Goal: Information Seeking & Learning: Learn about a topic

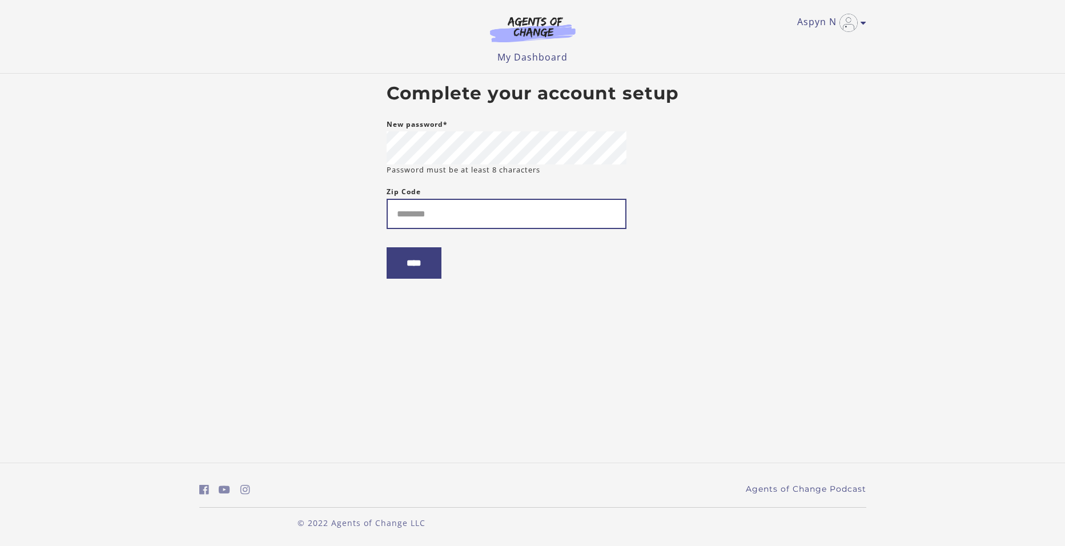
click at [398, 223] on input "Zip Code" at bounding box center [507, 214] width 240 height 30
type input "*****"
click at [399, 267] on input "****" at bounding box center [414, 262] width 55 height 31
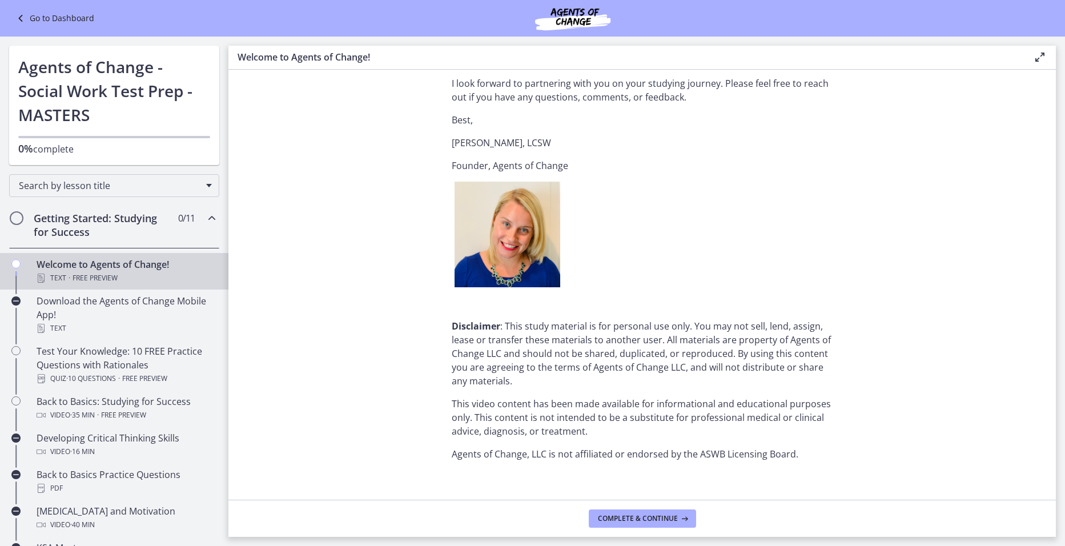
scroll to position [1358, 0]
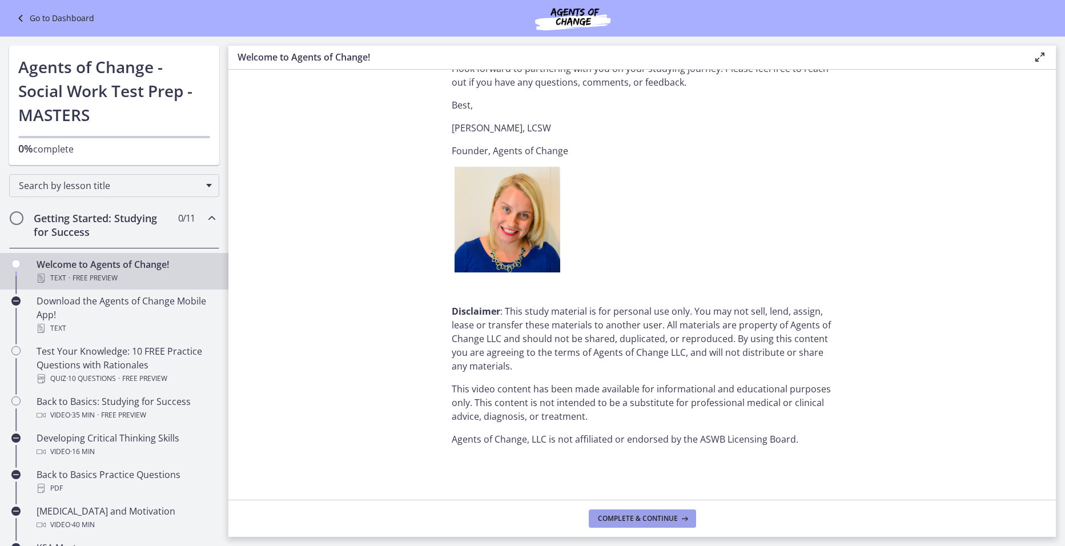
click at [618, 526] on button "Complete & continue" at bounding box center [642, 518] width 107 height 18
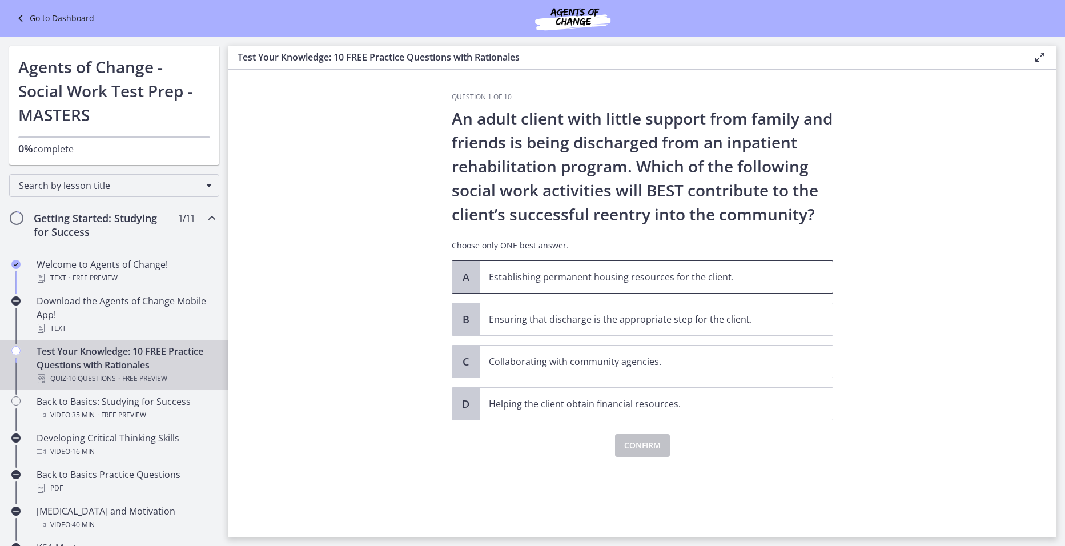
click at [645, 280] on p "Establishing permanent housing resources for the client." at bounding box center [645, 277] width 312 height 14
click at [635, 447] on span "Confirm" at bounding box center [642, 445] width 37 height 14
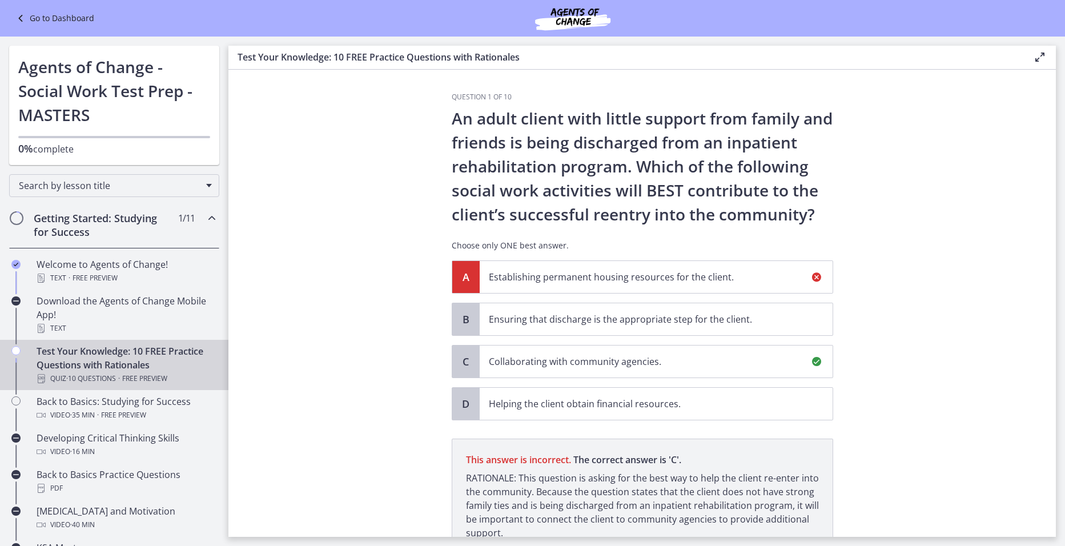
scroll to position [99, 0]
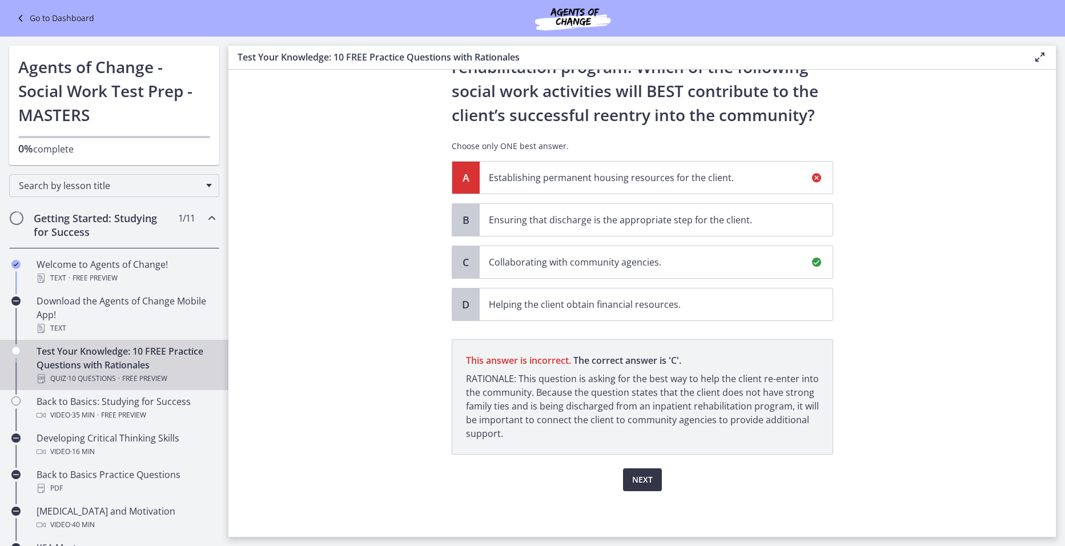
click at [646, 481] on span "Next" at bounding box center [642, 480] width 21 height 14
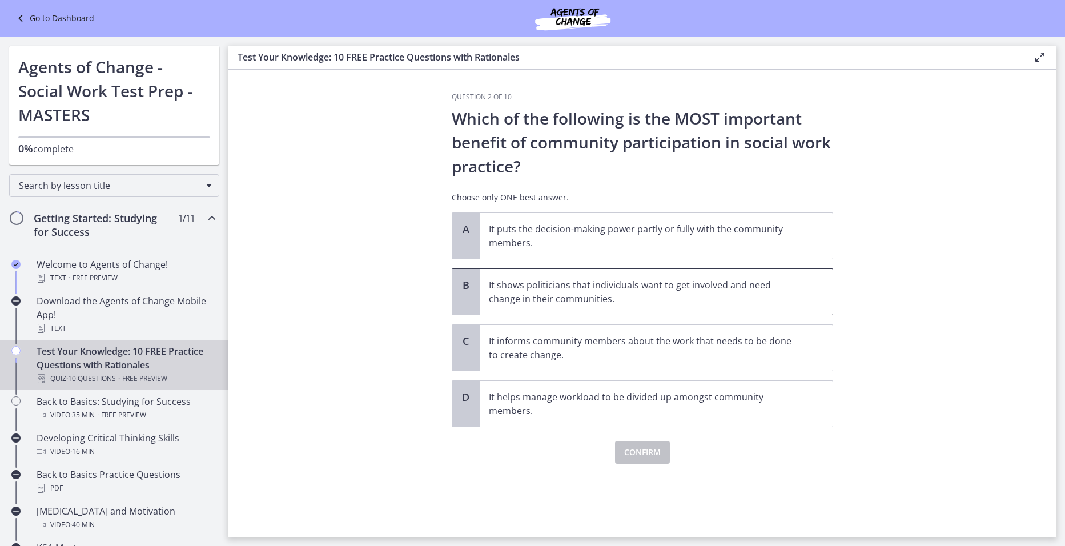
click at [622, 284] on p "It shows politicians that individuals want to get involved and need change in t…" at bounding box center [645, 291] width 312 height 27
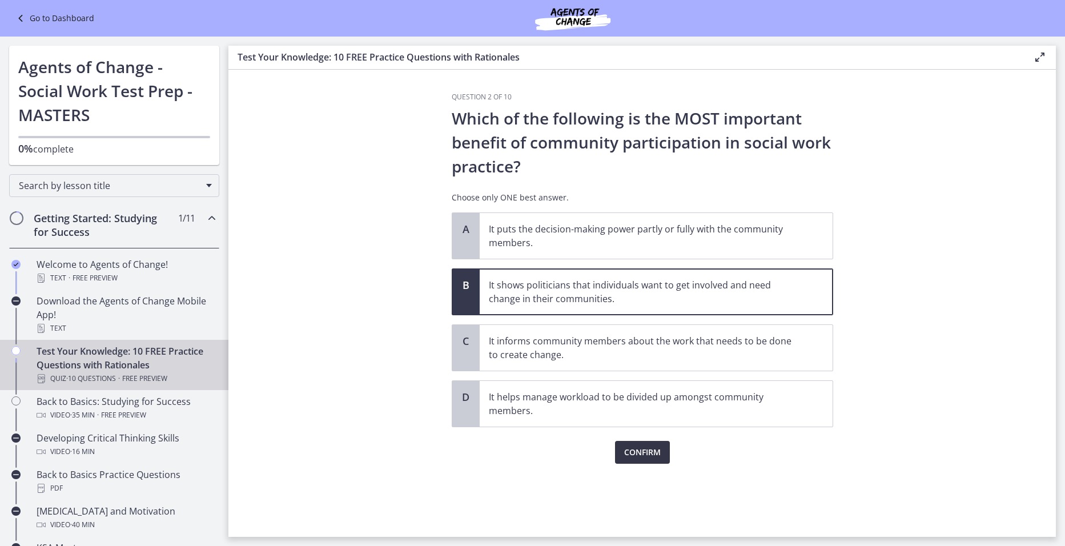
click at [637, 454] on span "Confirm" at bounding box center [642, 452] width 37 height 14
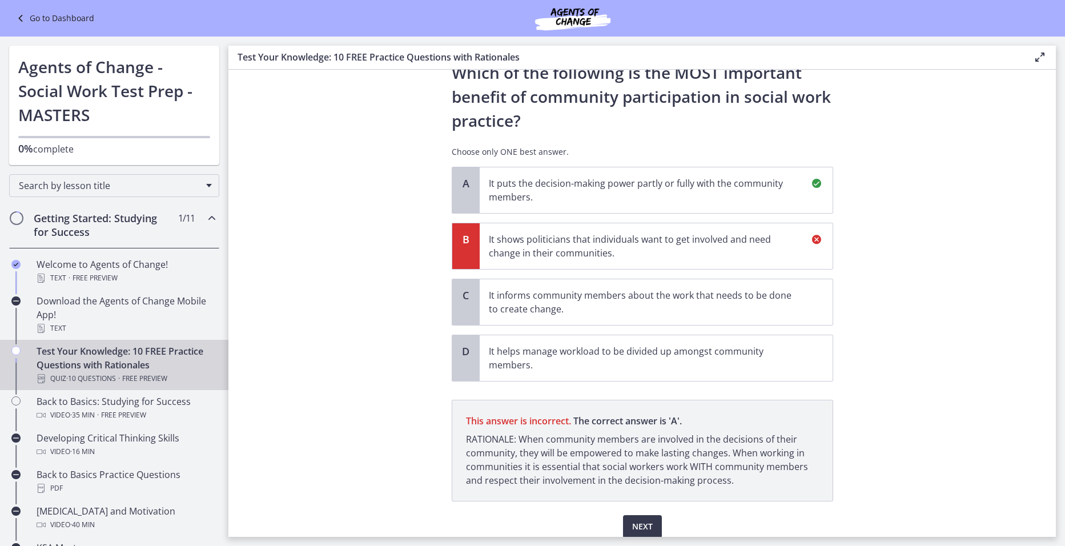
scroll to position [92, 0]
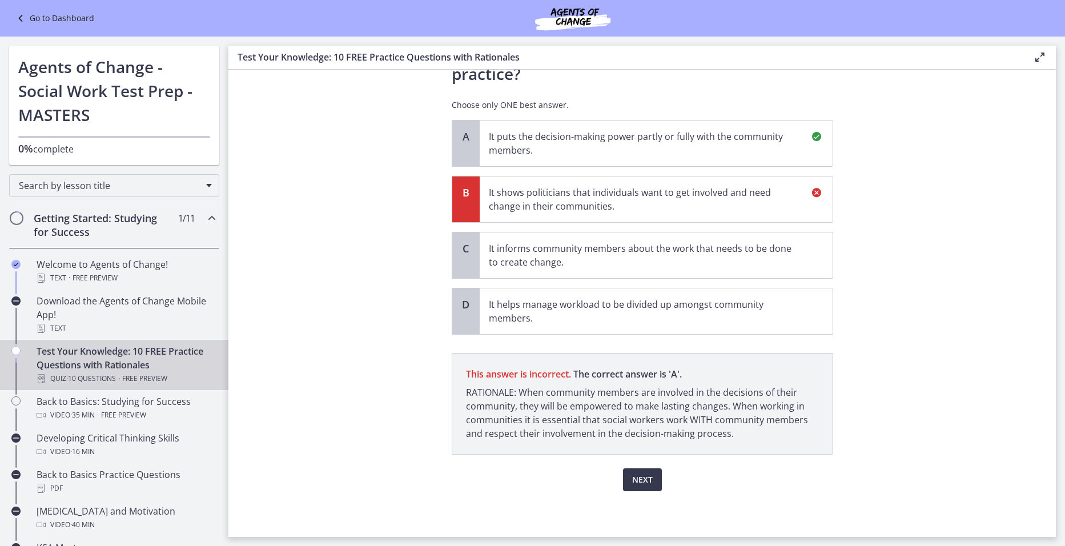
click at [643, 444] on div "Question 2 of 10 Which of the following is the MOST important benefit of commun…" at bounding box center [642, 222] width 400 height 444
click at [640, 477] on span "Next" at bounding box center [642, 480] width 21 height 14
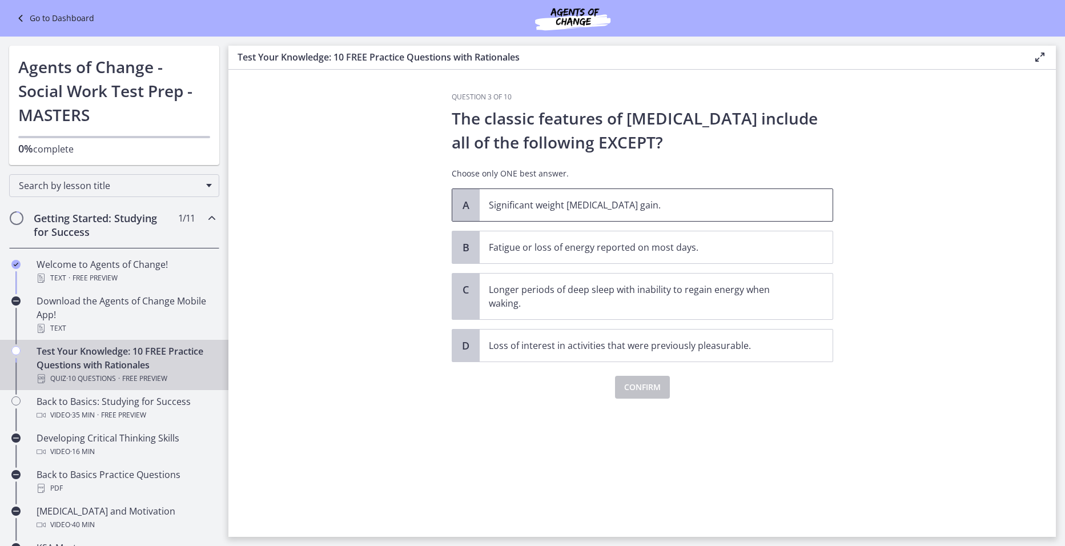
click at [550, 206] on p "Significant weight [MEDICAL_DATA] gain." at bounding box center [645, 205] width 312 height 14
click at [630, 391] on span "Confirm" at bounding box center [642, 387] width 37 height 14
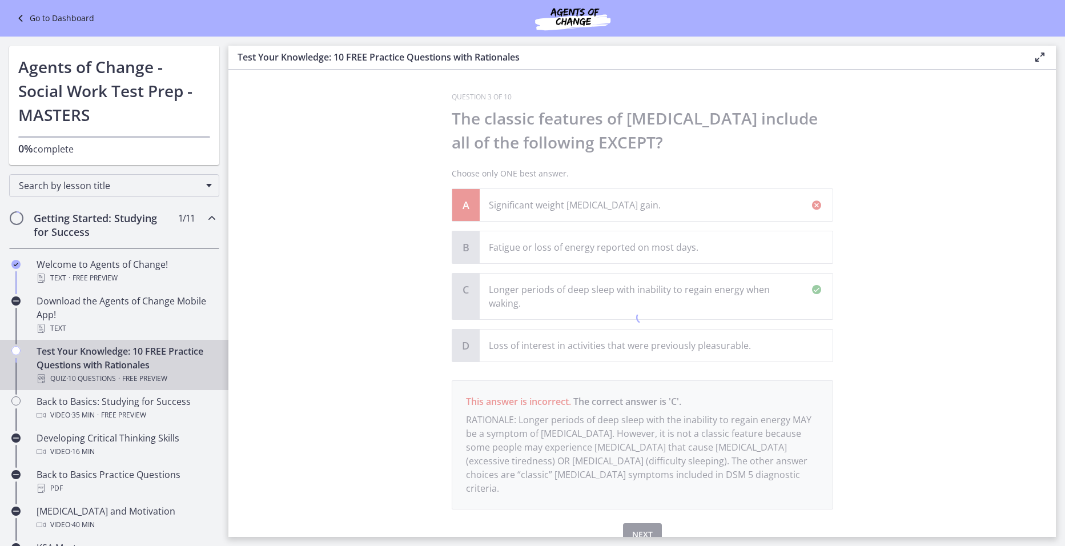
scroll to position [41, 0]
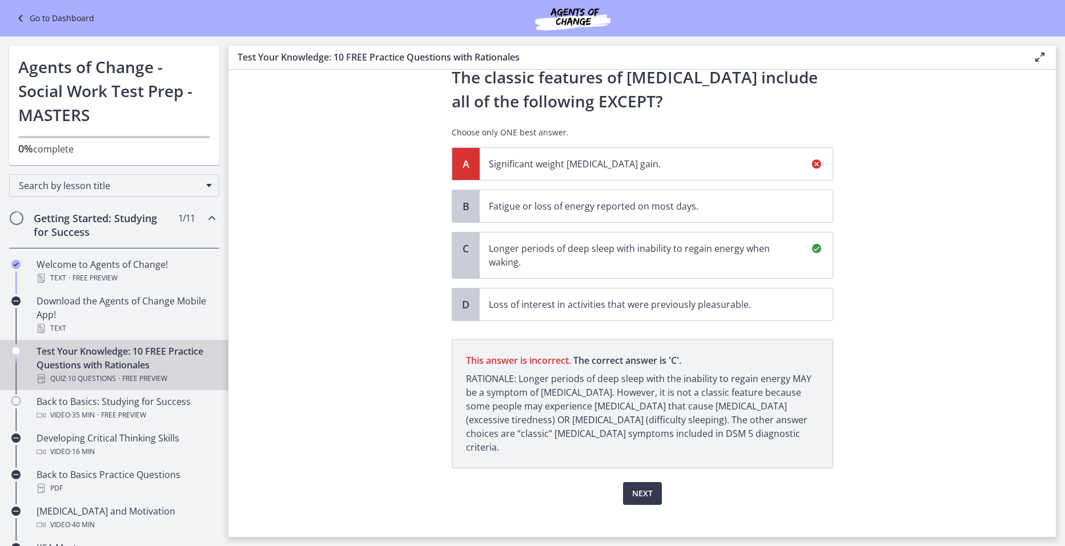
click at [643, 251] on p "Longer periods of deep sleep with inability to regain energy when waking." at bounding box center [645, 255] width 312 height 27
click at [642, 486] on button "Next" at bounding box center [642, 493] width 39 height 23
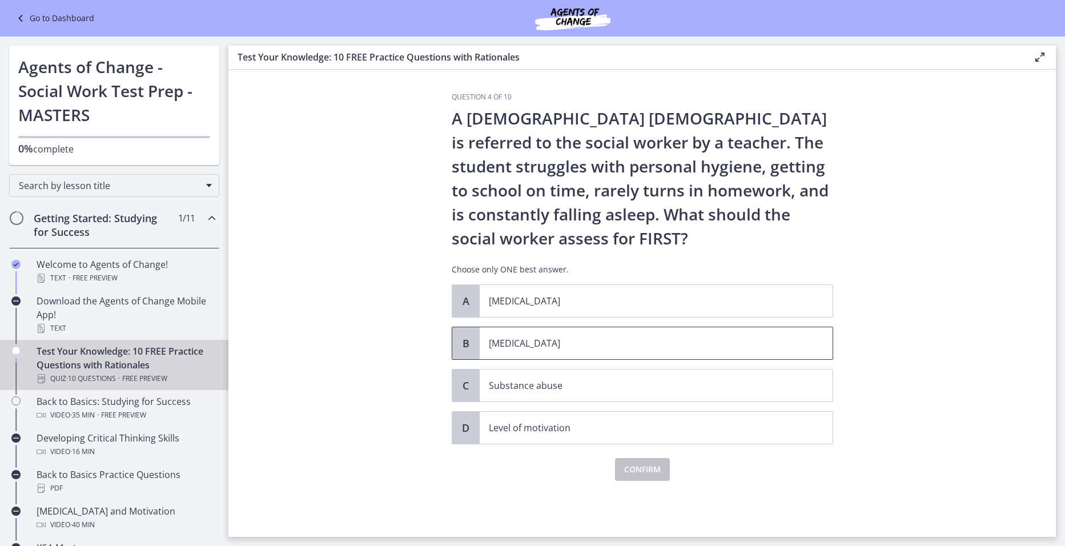
click at [510, 348] on p "[MEDICAL_DATA]" at bounding box center [645, 343] width 312 height 14
click at [650, 466] on span "Confirm" at bounding box center [642, 469] width 37 height 14
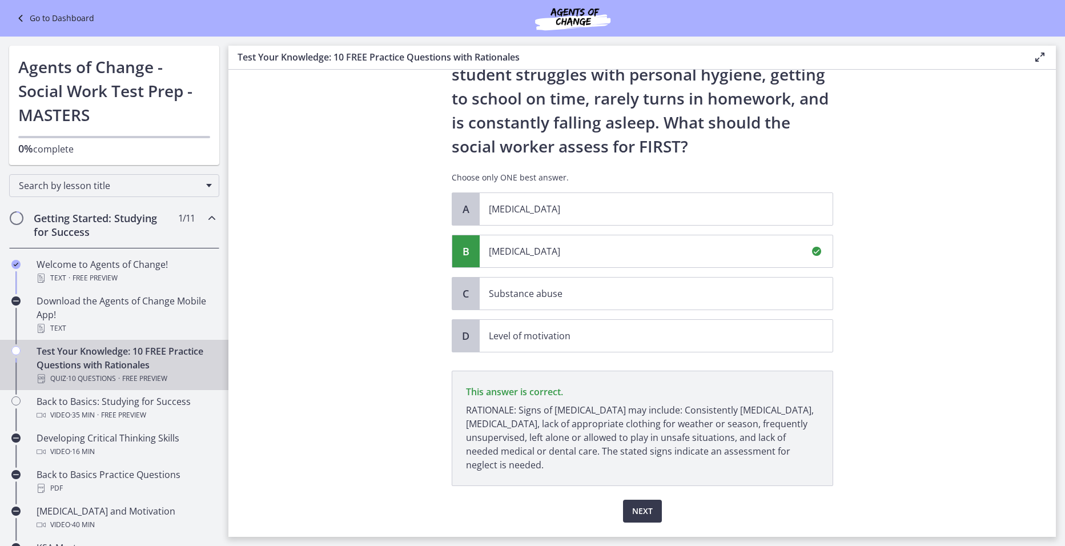
scroll to position [123, 0]
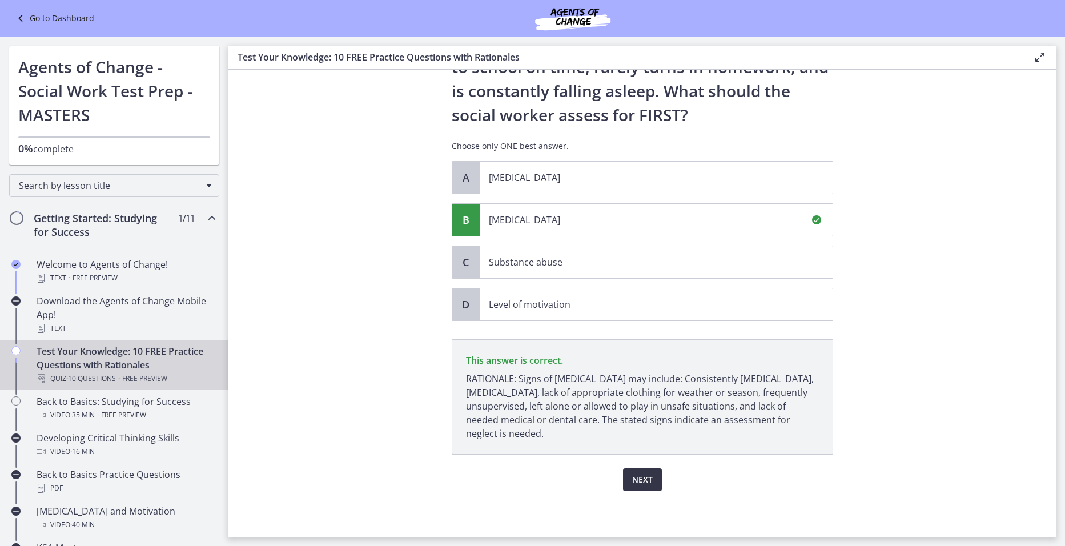
click at [647, 476] on span "Next" at bounding box center [642, 480] width 21 height 14
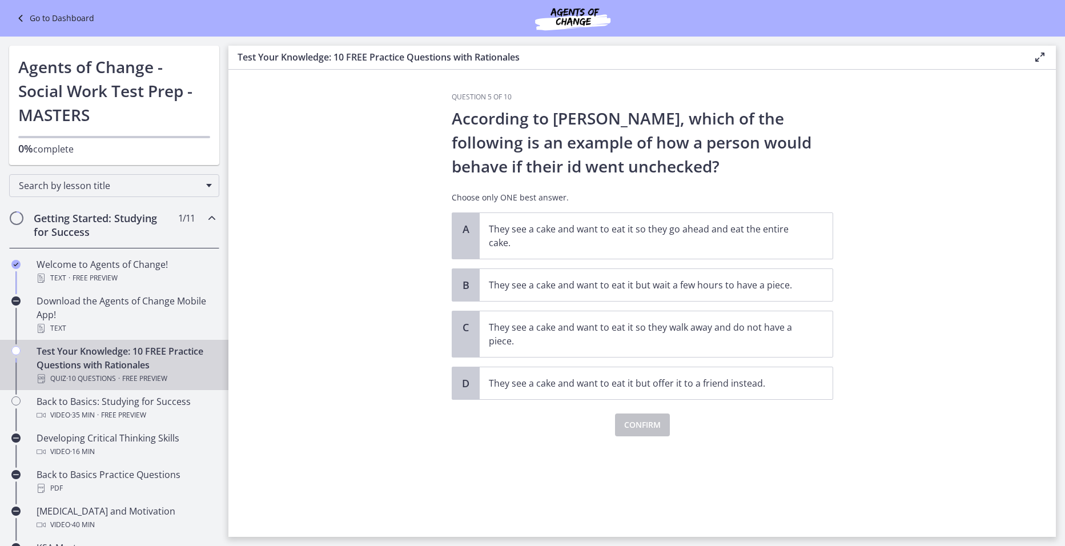
scroll to position [0, 0]
click at [622, 230] on p "They see a cake and want to eat it so they go ahead and eat the entire cake." at bounding box center [645, 235] width 312 height 27
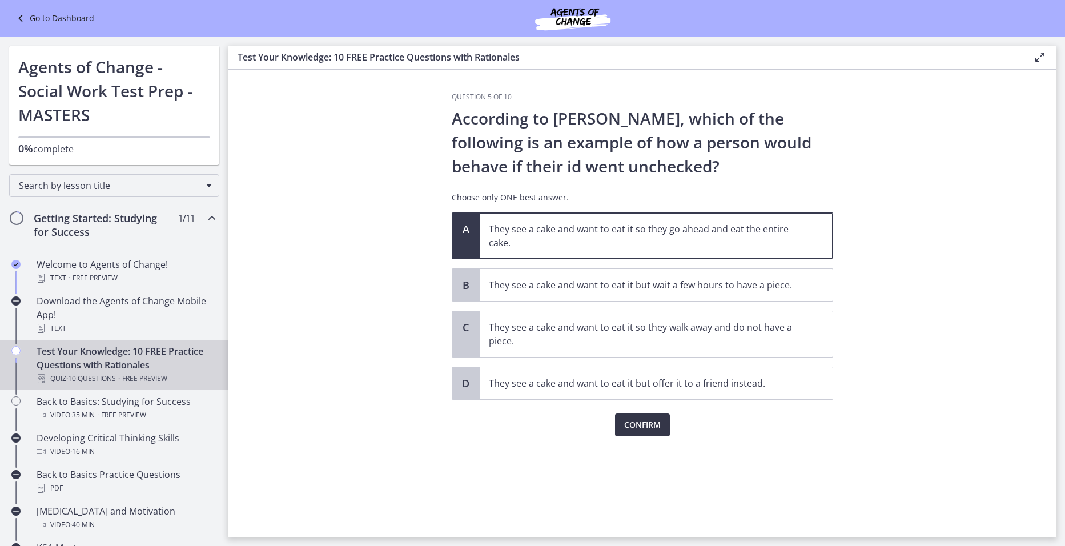
click at [640, 430] on span "Confirm" at bounding box center [642, 425] width 37 height 14
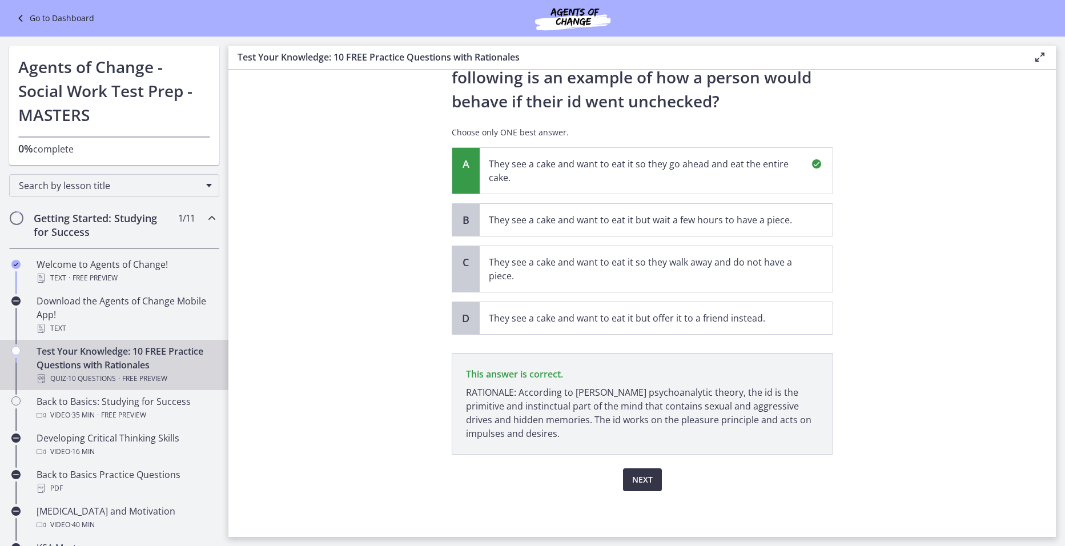
scroll to position [65, 0]
click at [633, 481] on span "Next" at bounding box center [642, 480] width 21 height 14
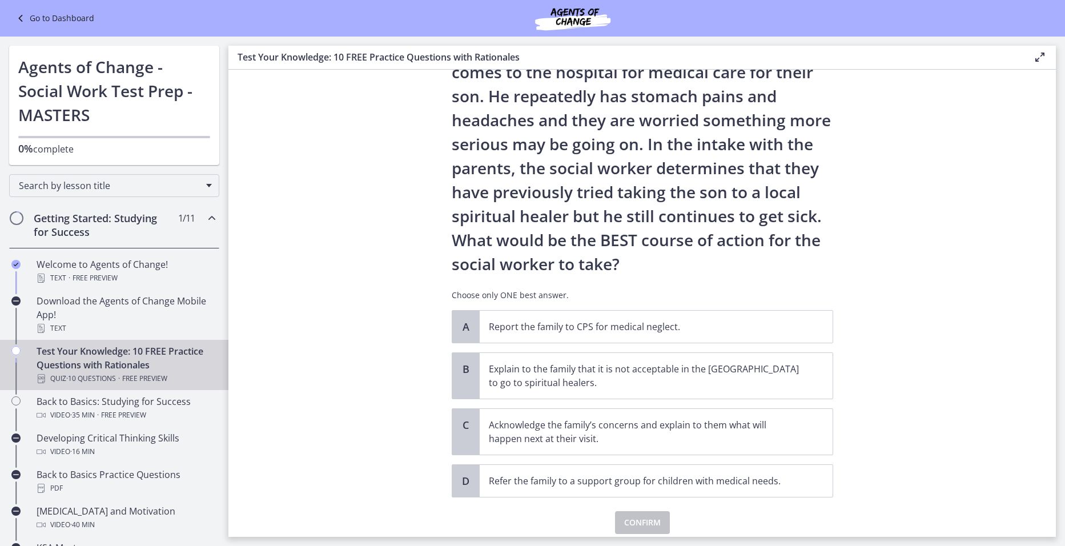
scroll to position [114, 0]
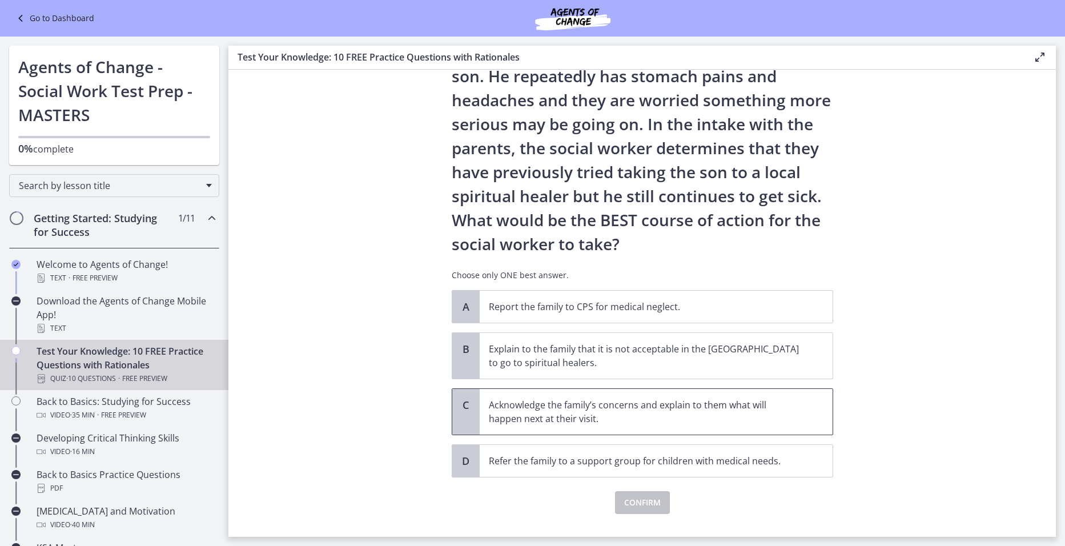
click at [563, 410] on p "Acknowledge the family’s concerns and explain to them what will happen next at …" at bounding box center [645, 411] width 312 height 27
click at [647, 500] on span "Confirm" at bounding box center [642, 503] width 37 height 14
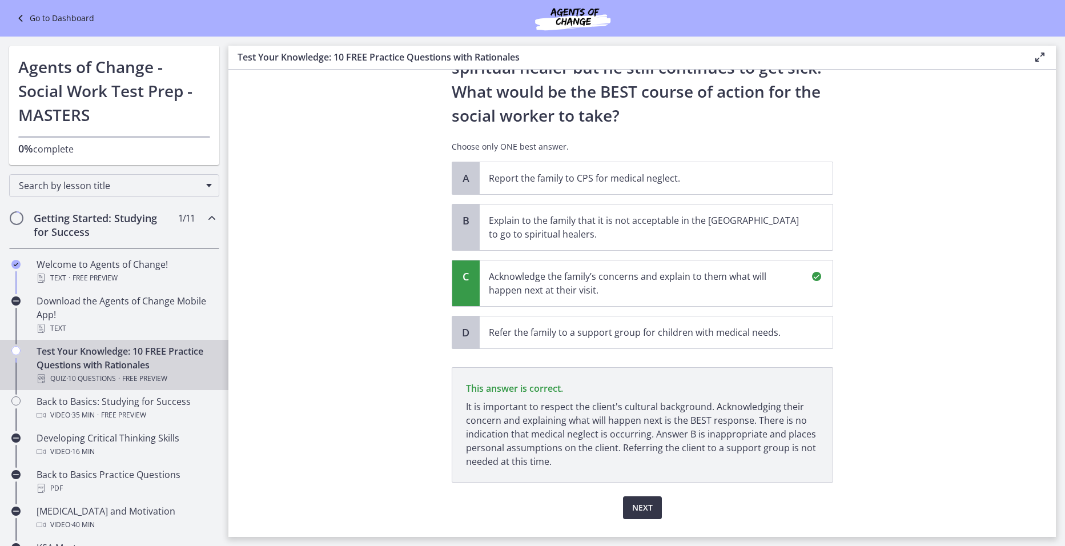
scroll to position [271, 0]
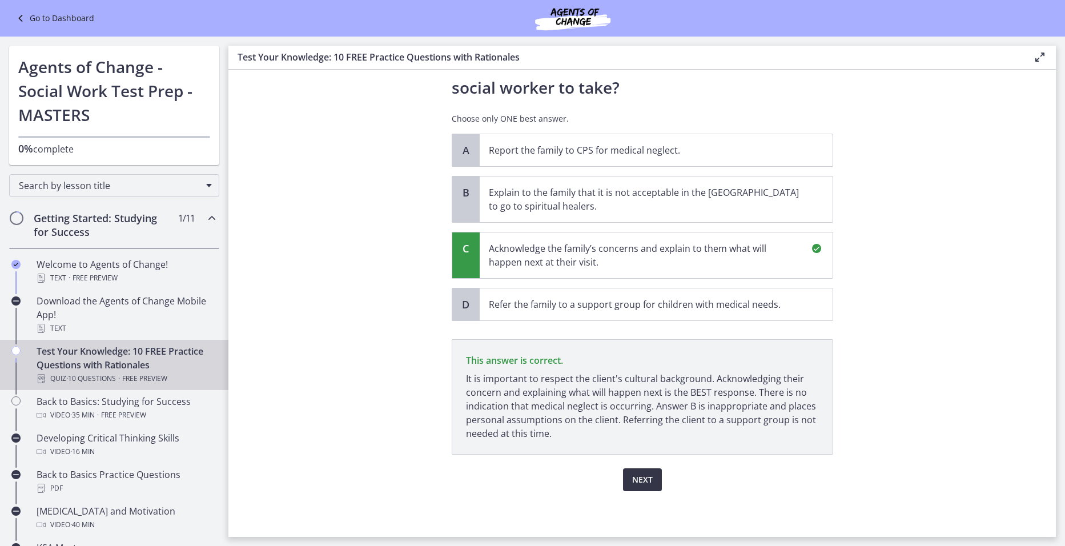
click at [643, 476] on span "Next" at bounding box center [642, 480] width 21 height 14
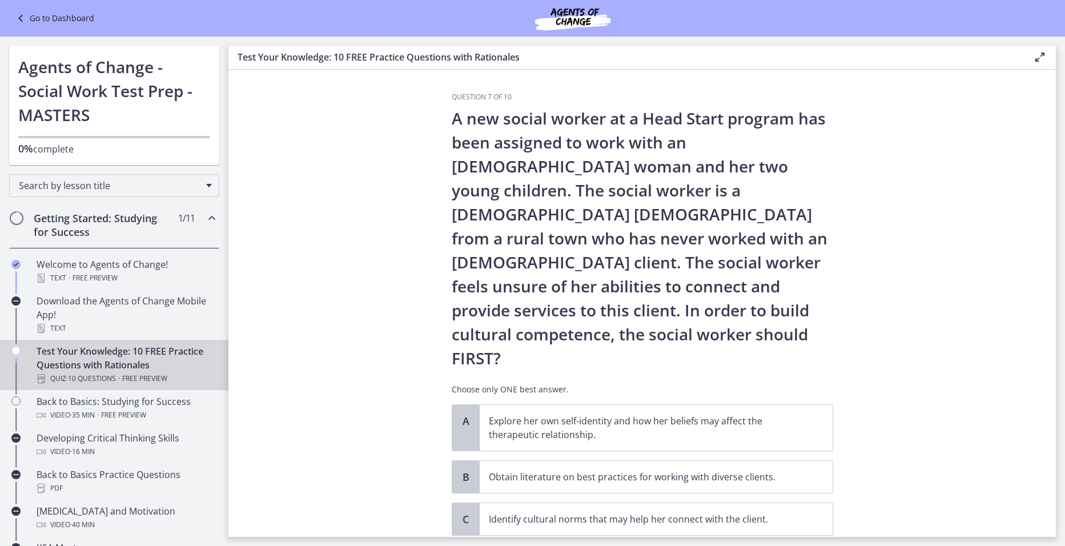
scroll to position [57, 0]
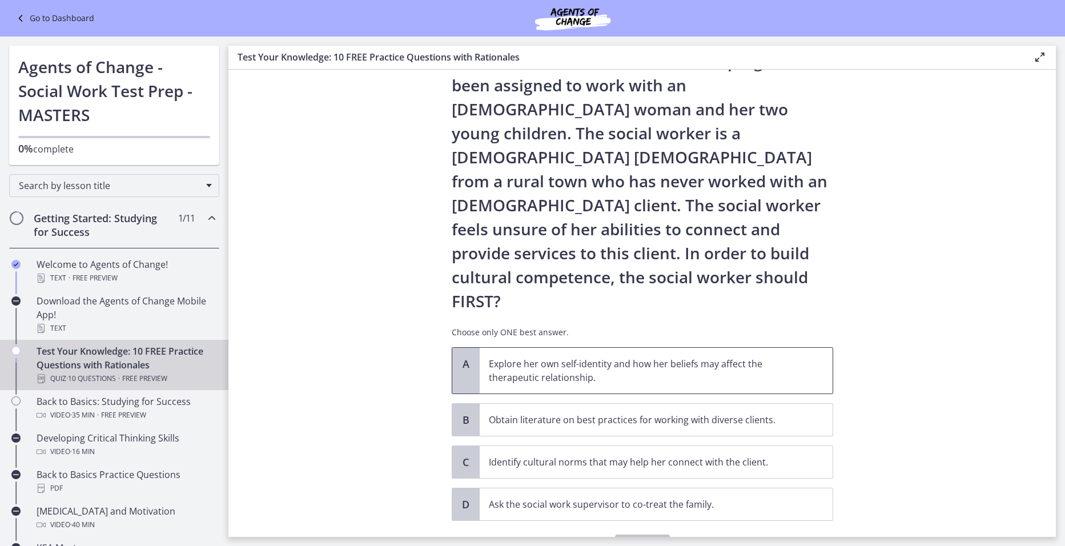
click at [659, 357] on p "Explore her own self-identity and how her beliefs may affect the therapeutic re…" at bounding box center [645, 370] width 312 height 27
click at [653, 539] on span "Confirm" at bounding box center [642, 546] width 37 height 14
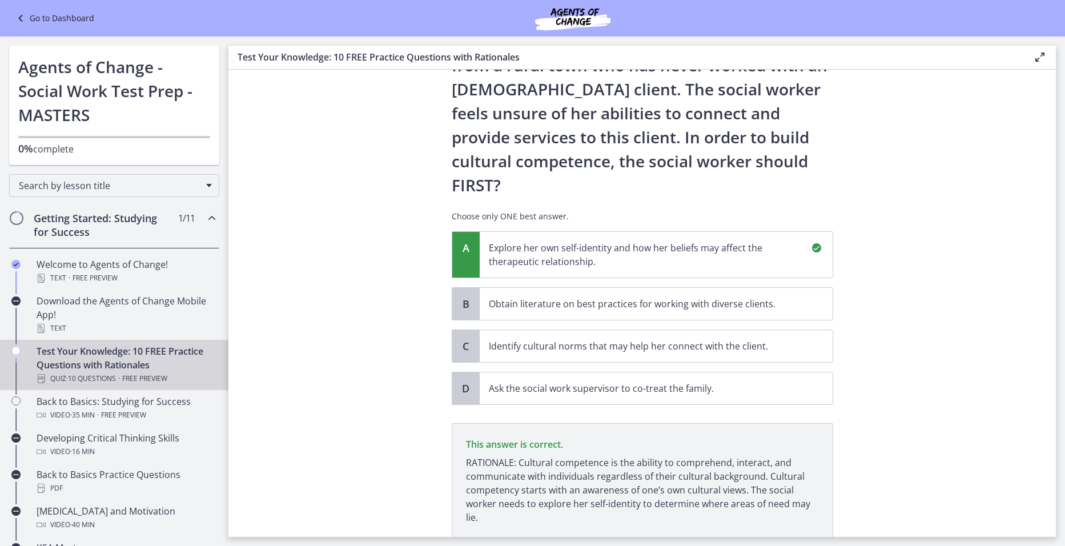
scroll to position [209, 0]
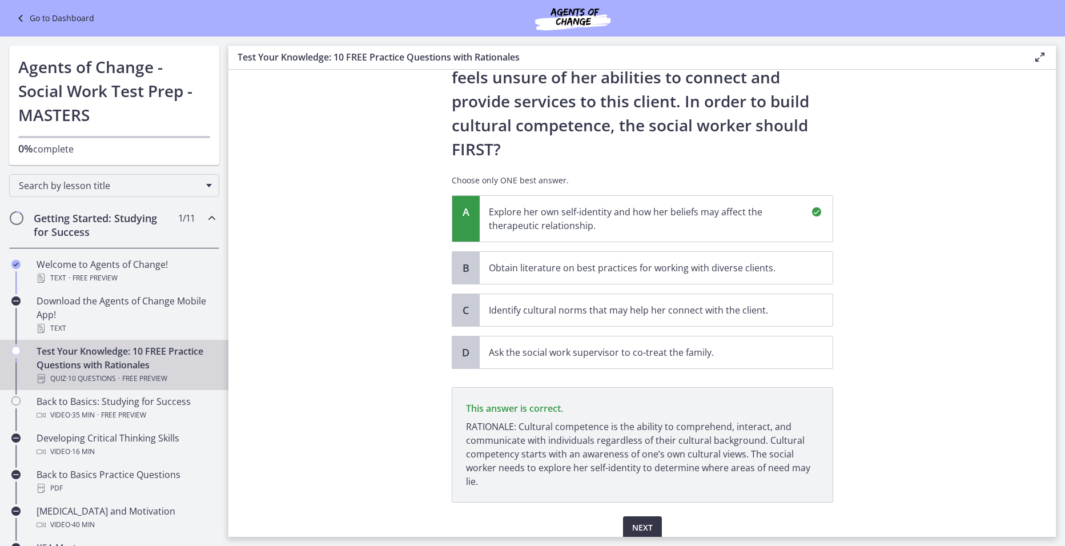
click at [645, 521] on span "Next" at bounding box center [642, 528] width 21 height 14
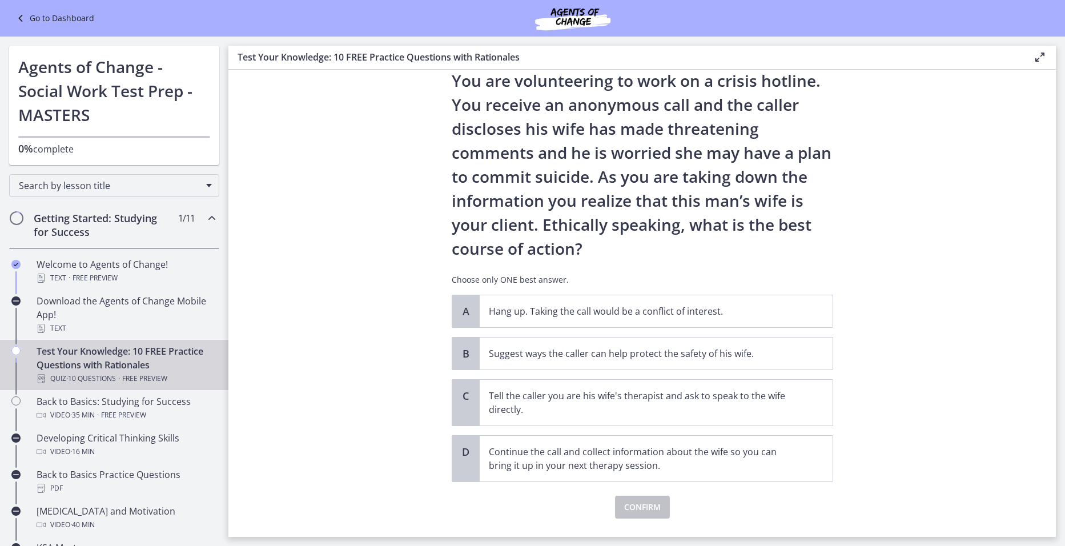
scroll to position [57, 0]
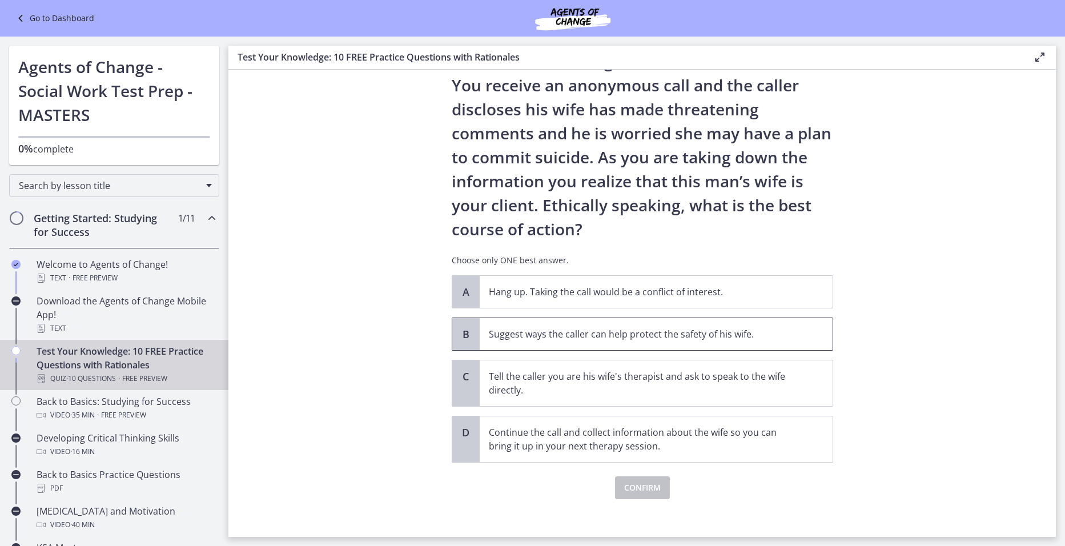
click at [606, 338] on p "Suggest ways the caller can help protect the safety of his wife." at bounding box center [645, 334] width 312 height 14
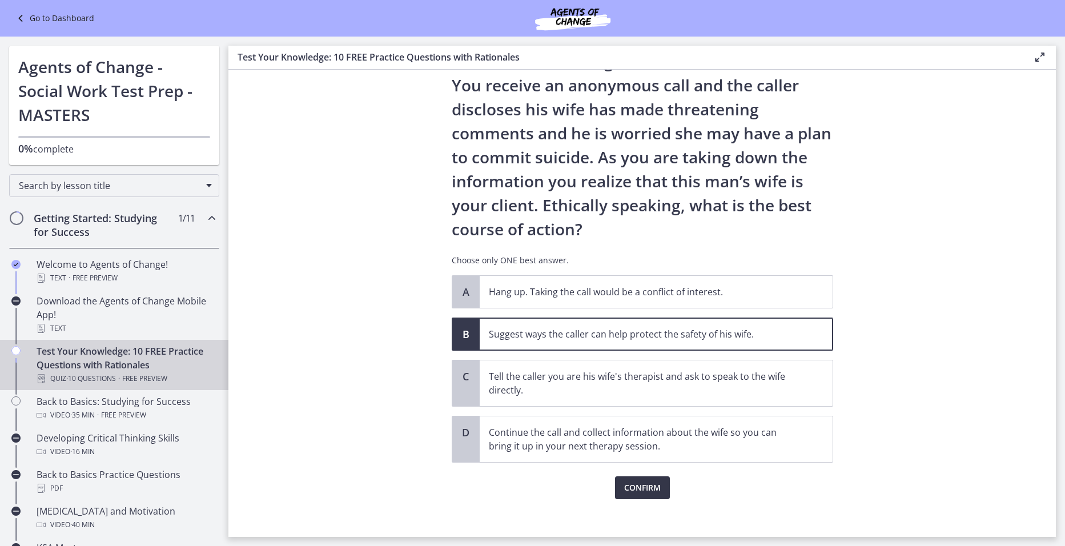
click at [645, 496] on button "Confirm" at bounding box center [642, 487] width 55 height 23
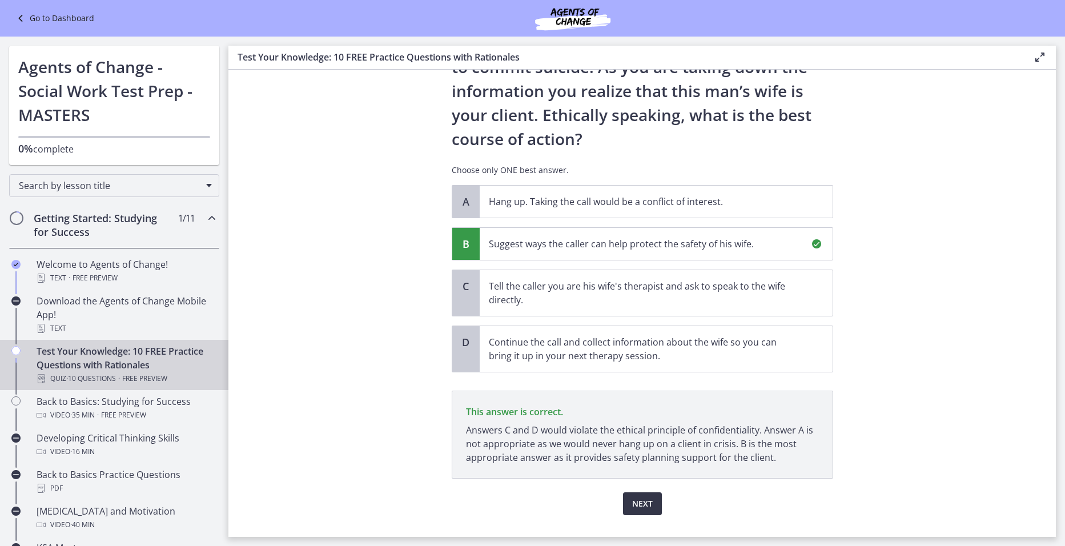
scroll to position [171, 0]
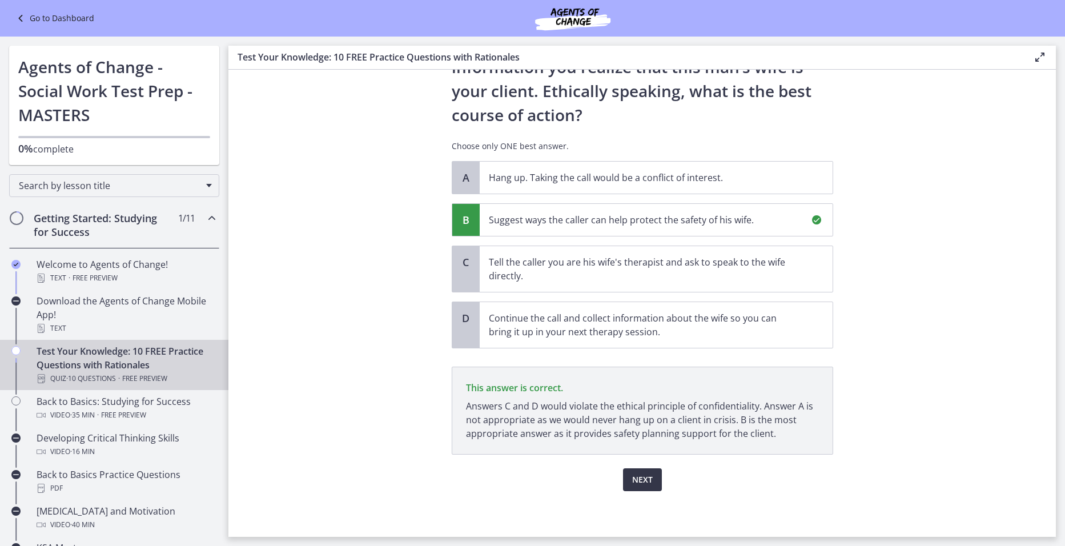
click at [641, 480] on span "Next" at bounding box center [642, 480] width 21 height 14
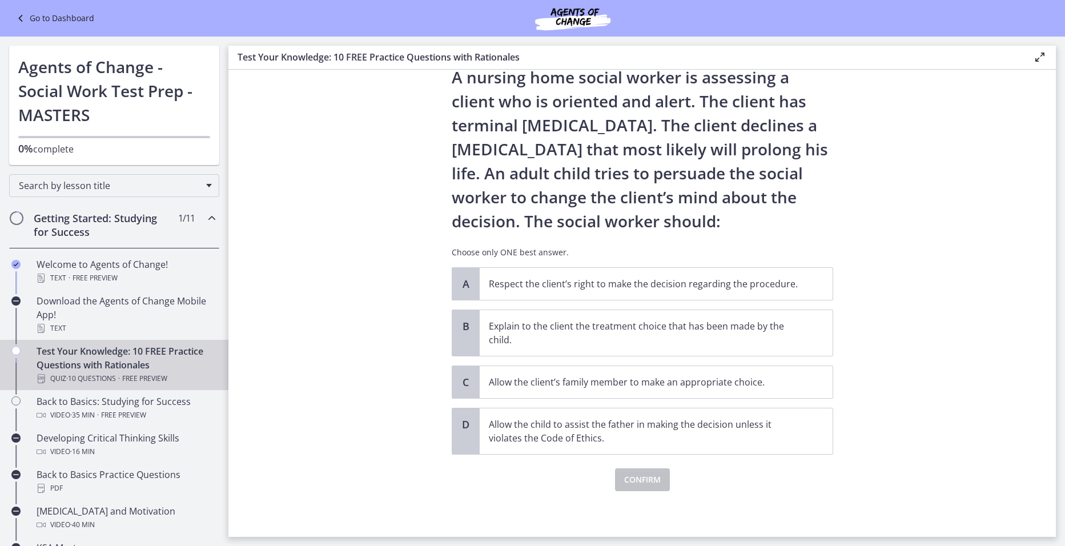
scroll to position [0, 0]
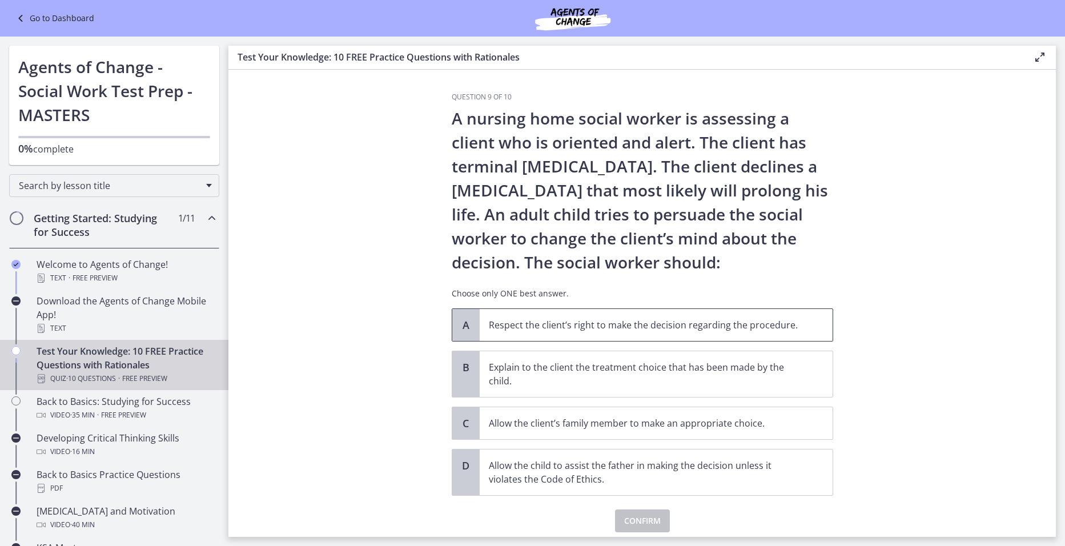
click at [586, 333] on span "Respect the client’s right to make the decision regarding the procedure." at bounding box center [656, 325] width 353 height 32
click at [642, 522] on span "Confirm" at bounding box center [642, 521] width 37 height 14
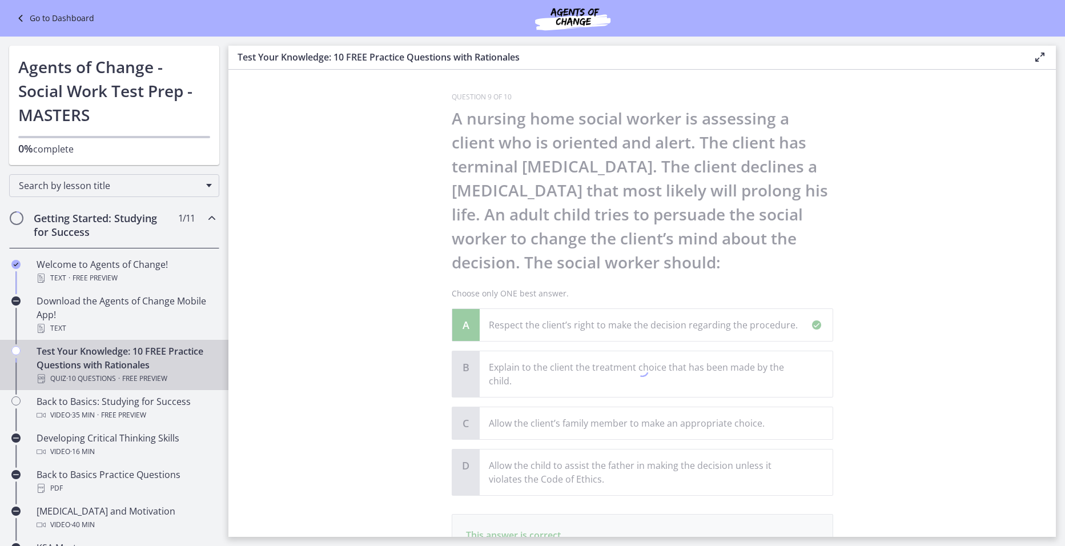
scroll to position [161, 0]
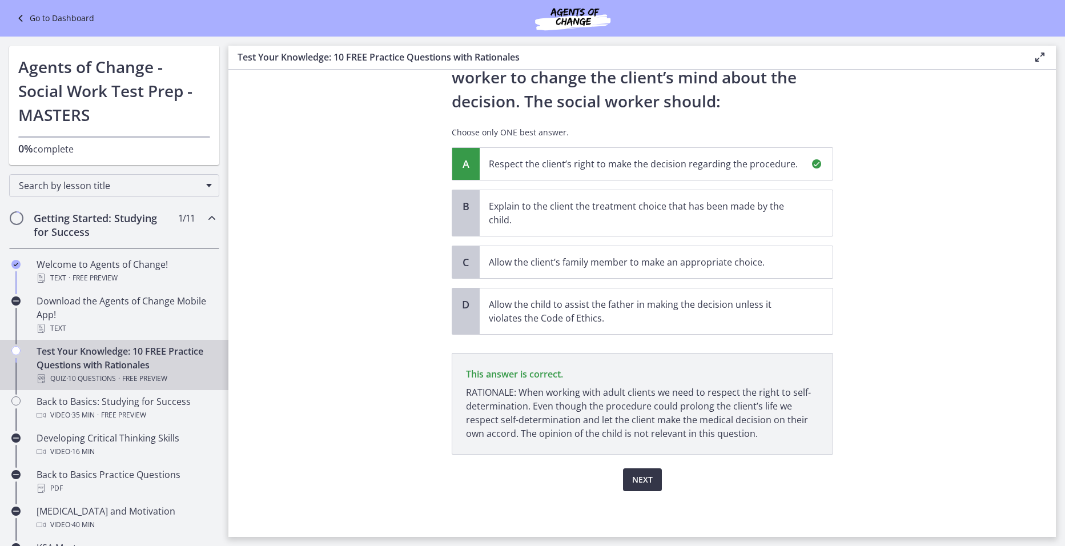
click at [651, 479] on button "Next" at bounding box center [642, 479] width 39 height 23
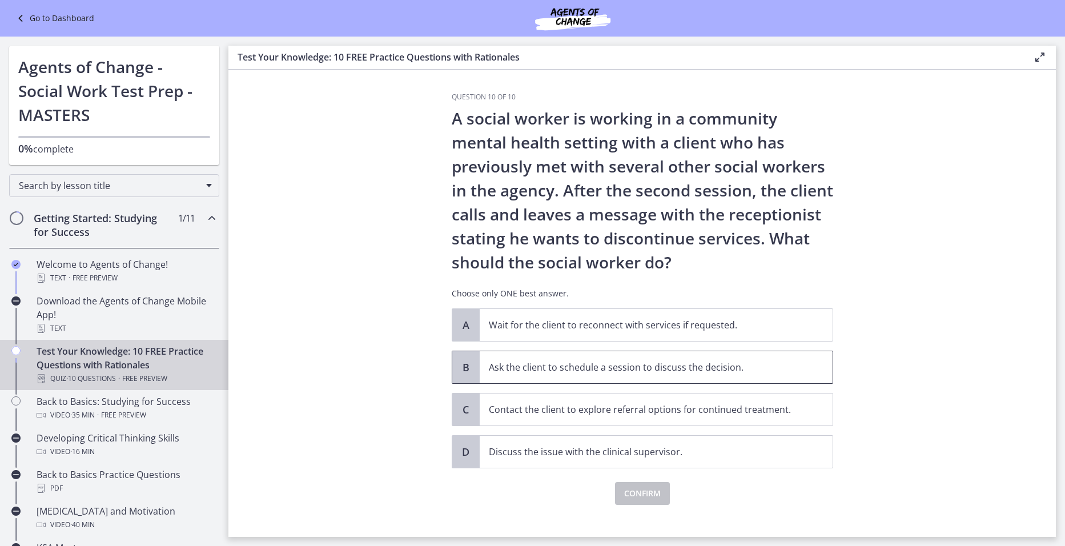
click at [484, 371] on span "Ask the client to schedule a session to discuss the decision." at bounding box center [656, 367] width 353 height 32
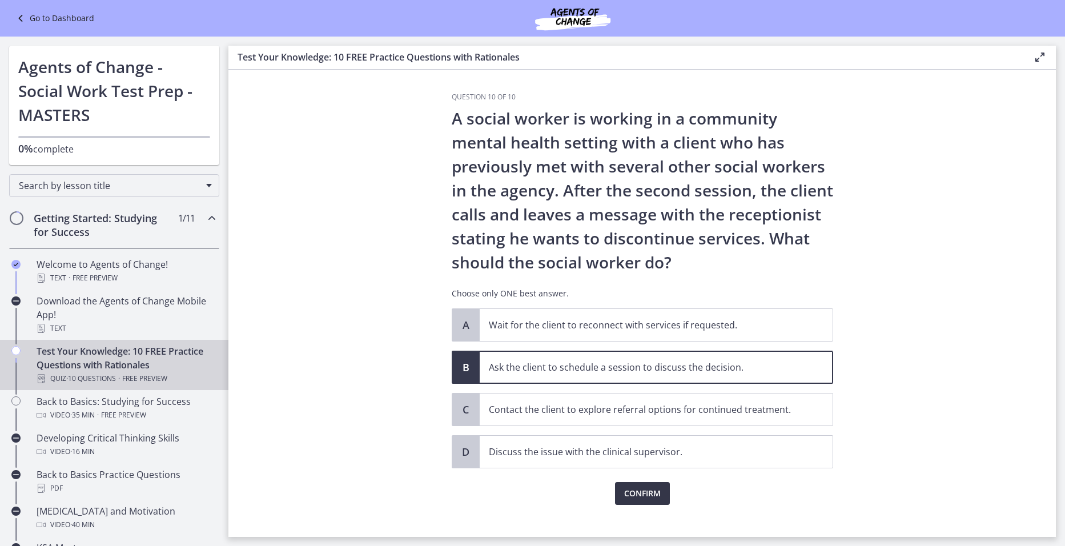
click at [626, 488] on span "Confirm" at bounding box center [642, 493] width 37 height 14
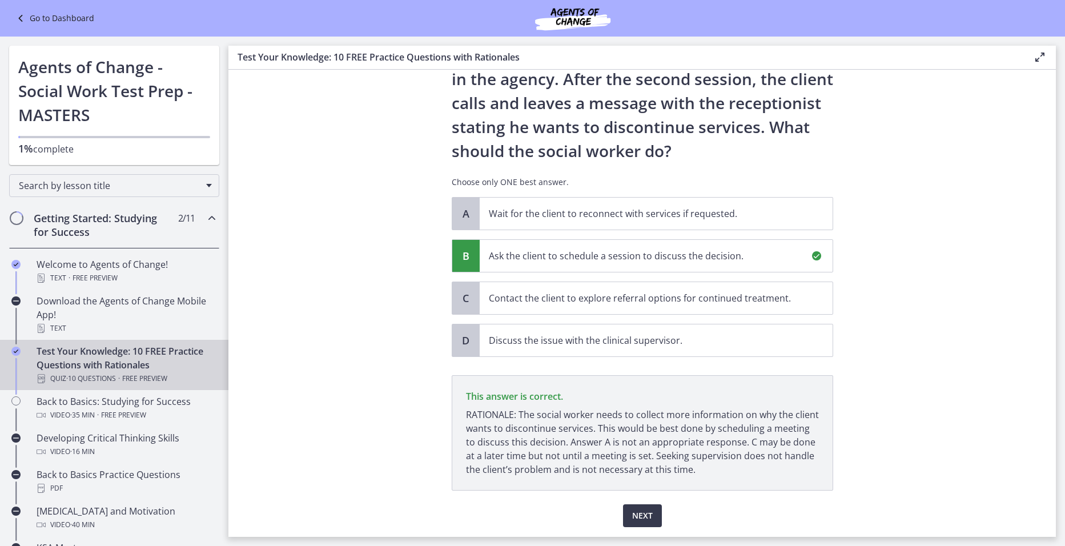
scroll to position [147, 0]
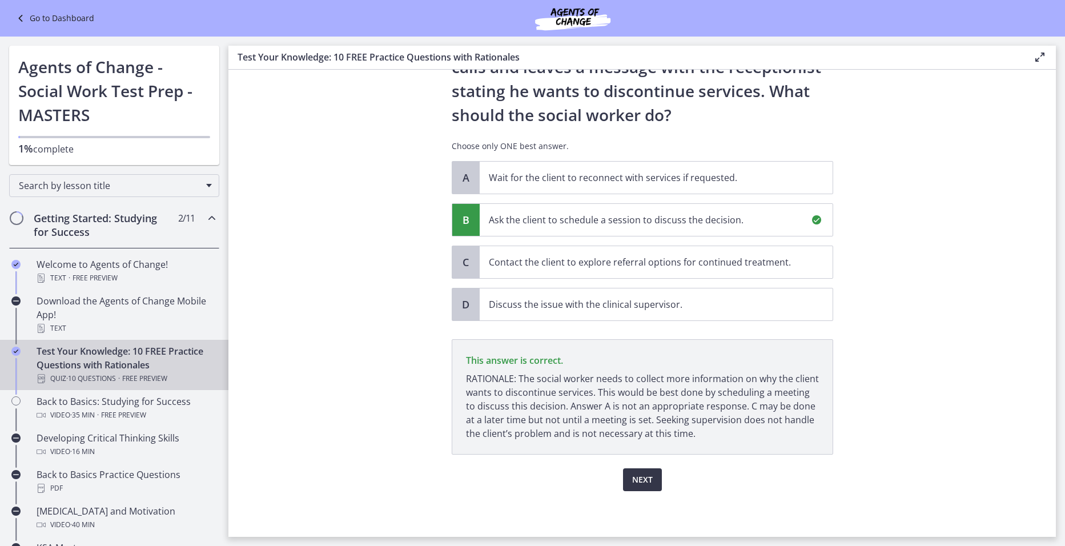
click at [642, 487] on button "Next" at bounding box center [642, 479] width 39 height 23
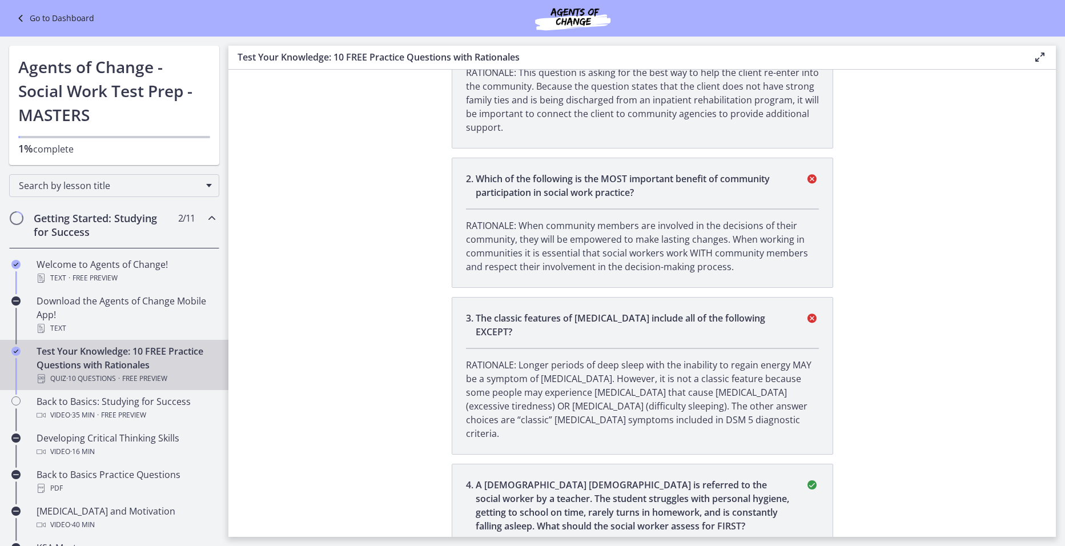
scroll to position [343, 0]
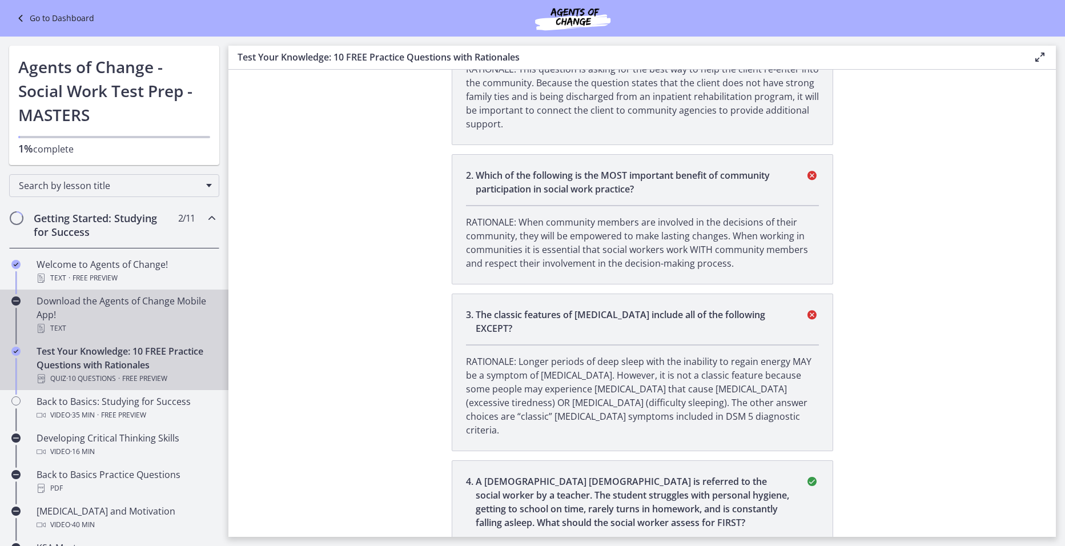
click at [132, 297] on div "Download the Agents of Change Mobile App! Text" at bounding box center [126, 314] width 178 height 41
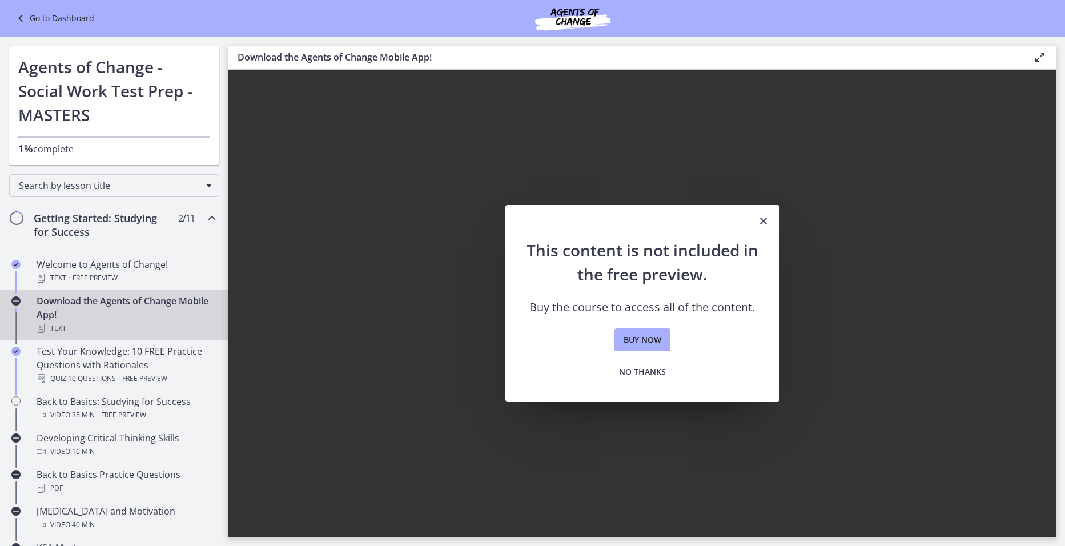
click at [763, 220] on icon "Close" at bounding box center [764, 221] width 14 height 14
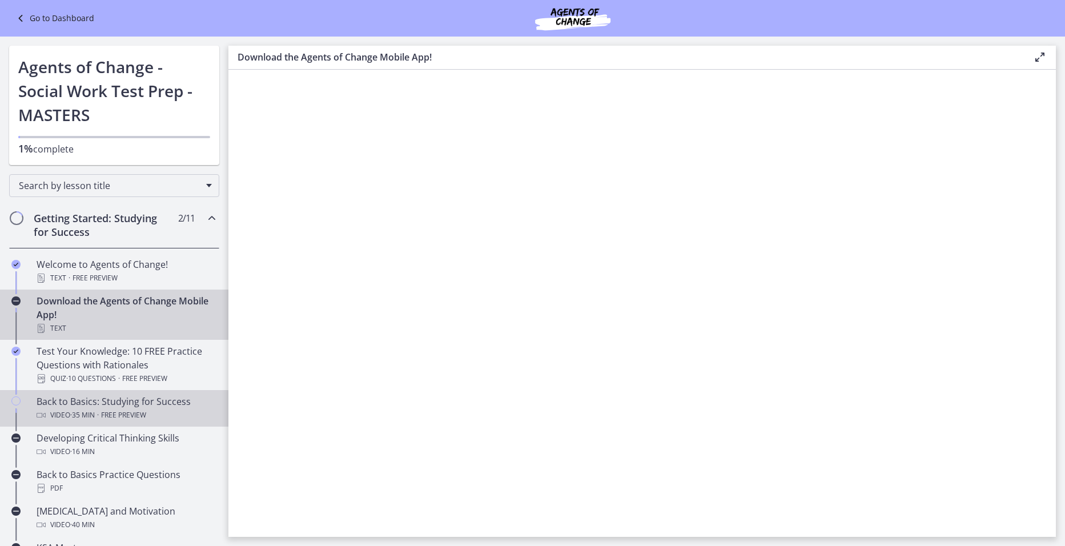
click at [132, 403] on div "Back to Basics: Studying for Success Video · 35 min · Free preview" at bounding box center [126, 408] width 178 height 27
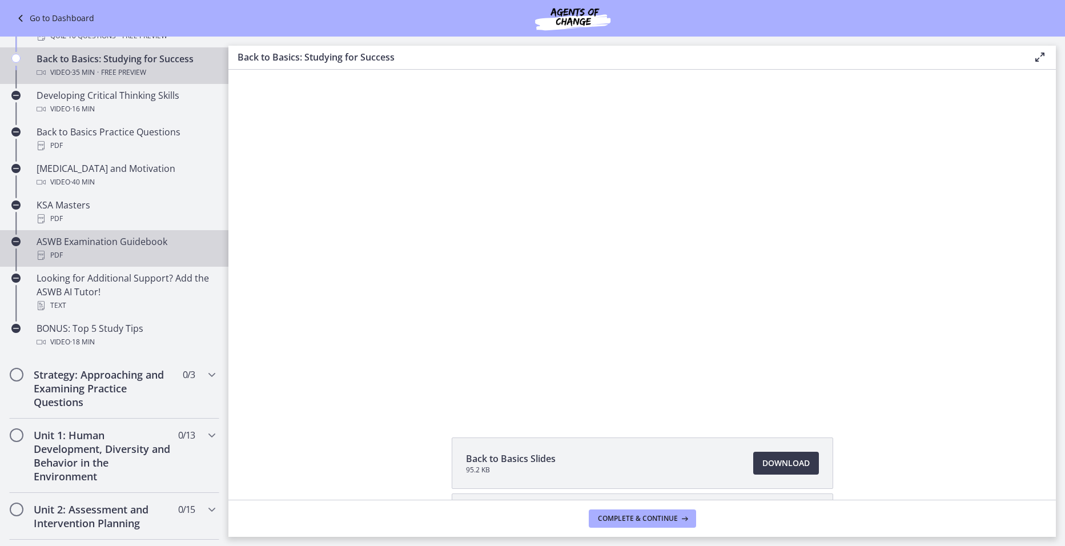
scroll to position [400, 0]
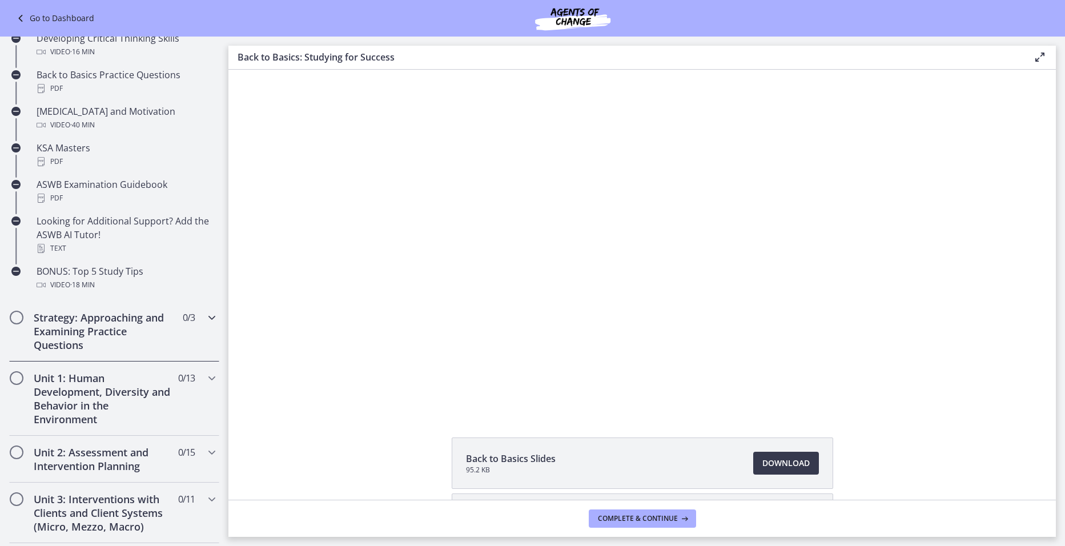
click at [108, 341] on h2 "Strategy: Approaching and Examining Practice Questions" at bounding box center [103, 331] width 139 height 41
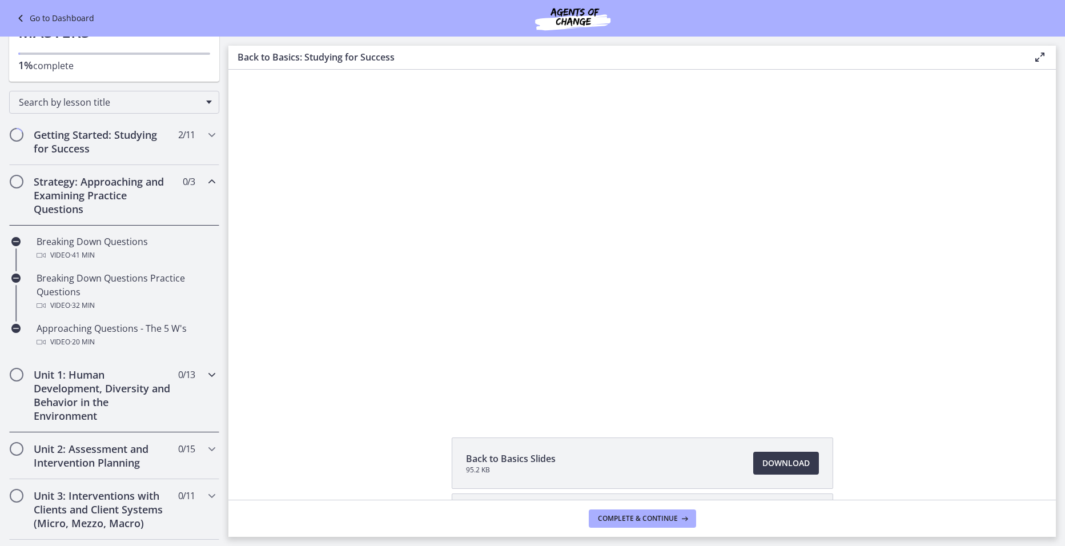
scroll to position [57, 0]
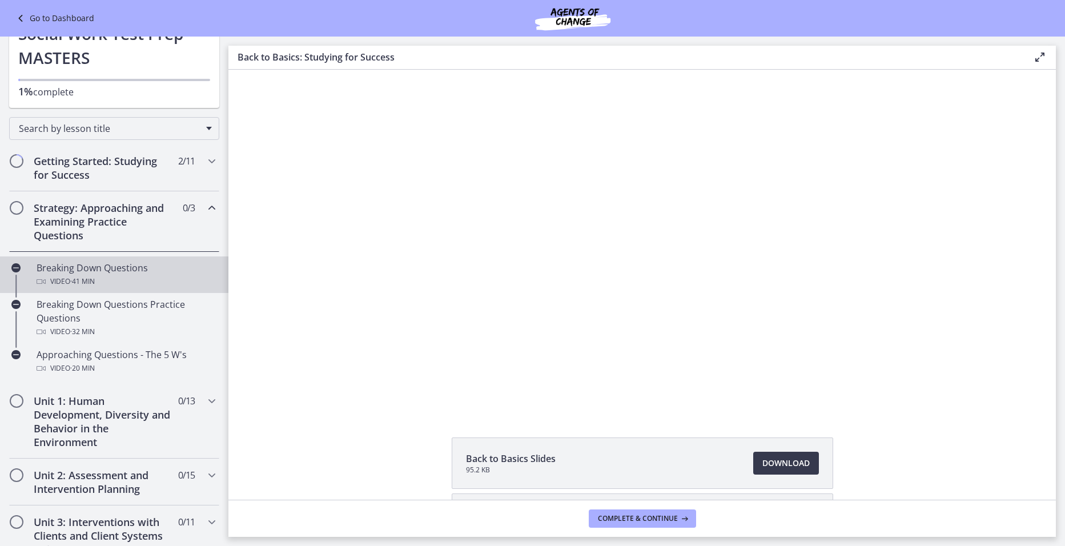
click at [81, 267] on div "Breaking Down Questions Video · 41 min" at bounding box center [126, 274] width 178 height 27
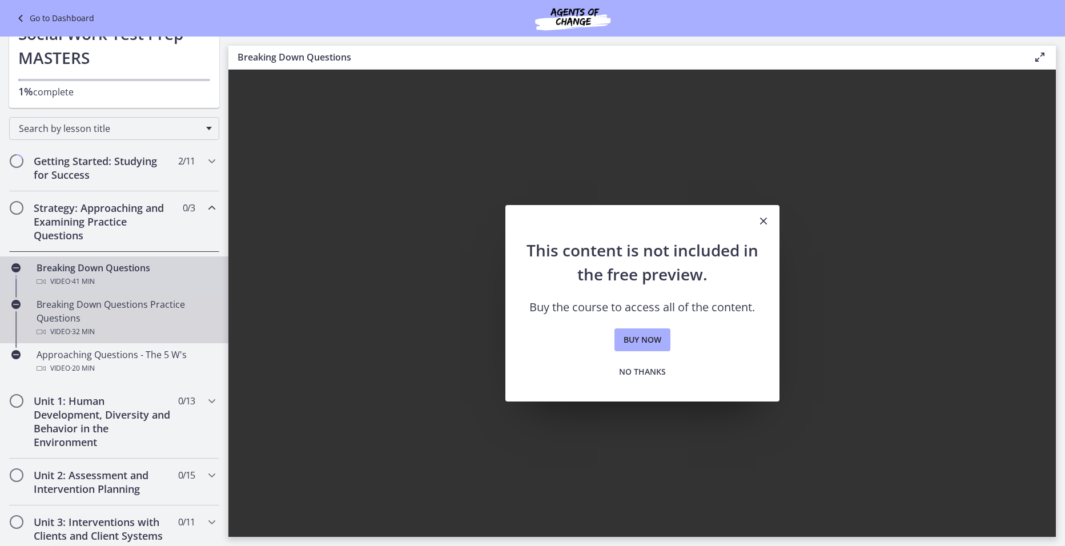
click at [81, 312] on div "Breaking Down Questions Practice Questions Video · 32 min" at bounding box center [126, 317] width 178 height 41
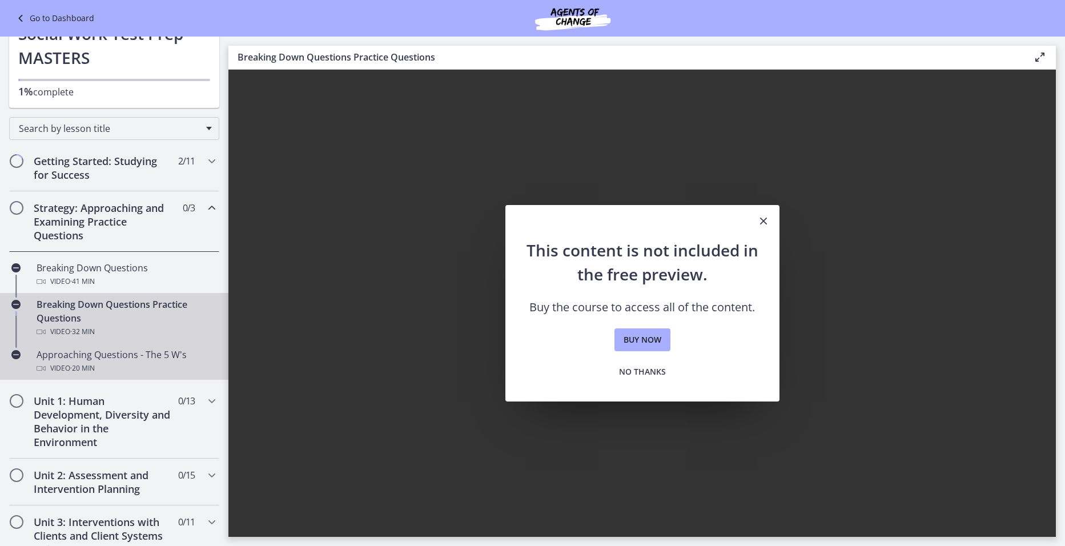
click at [95, 362] on span "· 20 min" at bounding box center [82, 368] width 25 height 14
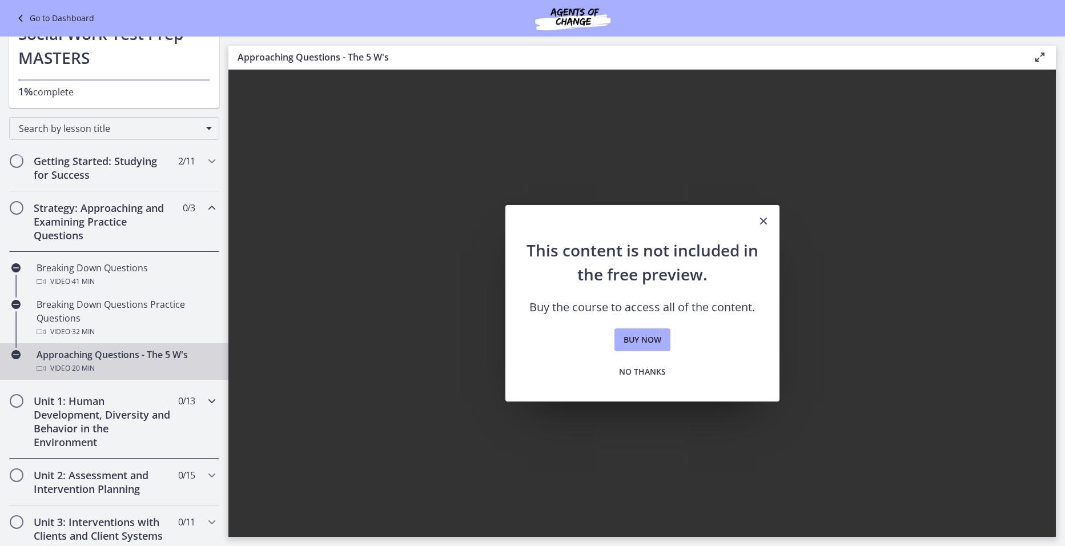
click at [99, 413] on h2 "Unit 1: Human Development, Diversity and Behavior in the Environment" at bounding box center [103, 421] width 139 height 55
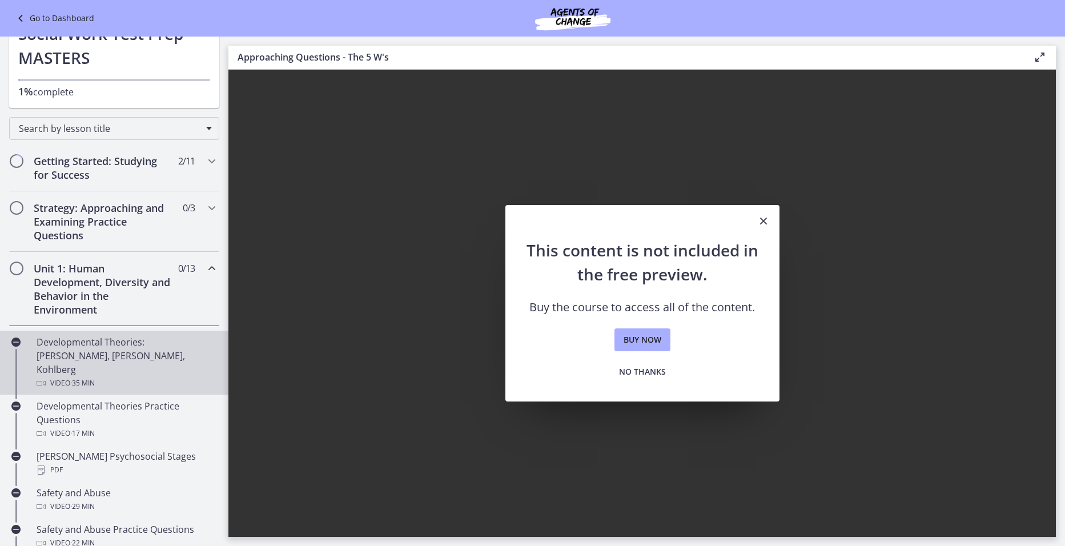
click at [101, 347] on div "Developmental Theories: [PERSON_NAME], [PERSON_NAME], Kohlberg Video · 35 min" at bounding box center [126, 362] width 178 height 55
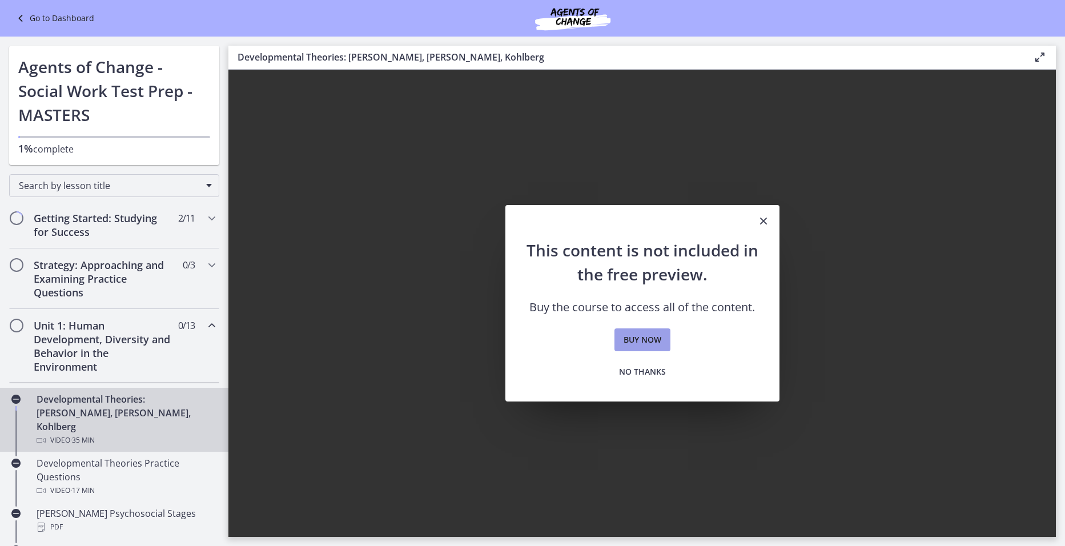
click at [640, 341] on span "Buy now" at bounding box center [642, 340] width 38 height 14
